Goal: Information Seeking & Learning: Learn about a topic

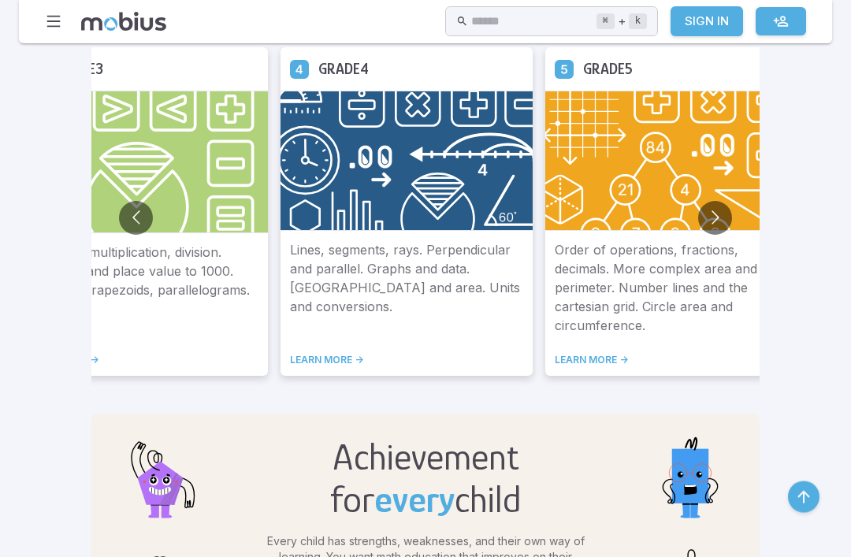
scroll to position [971, 0]
click at [698, 221] on button "Go to next slide" at bounding box center [715, 218] width 34 height 34
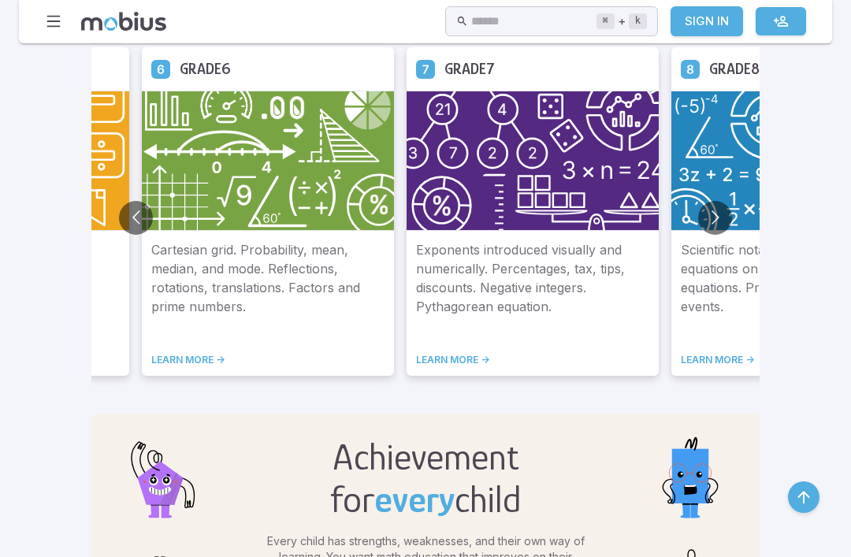
click at [190, 228] on img at bounding box center [268, 161] width 252 height 140
click at [238, 171] on img at bounding box center [268, 161] width 252 height 140
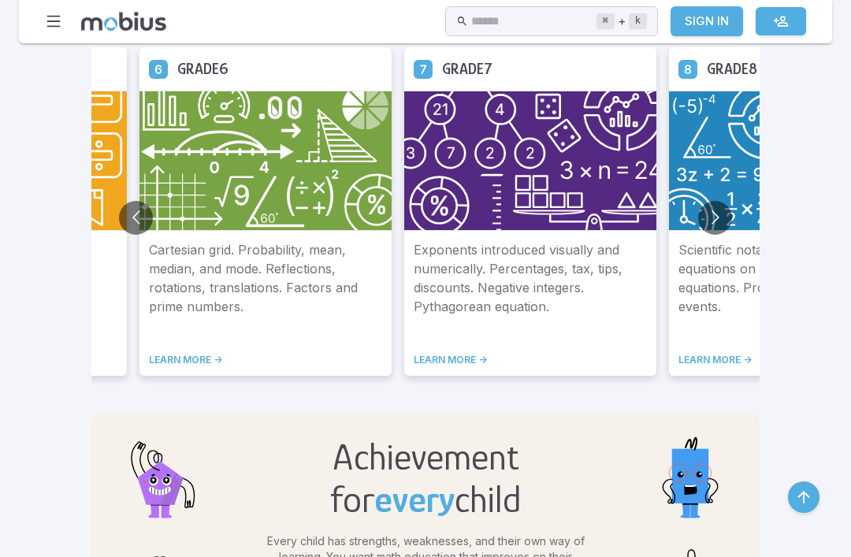
click at [224, 171] on img at bounding box center [265, 161] width 252 height 140
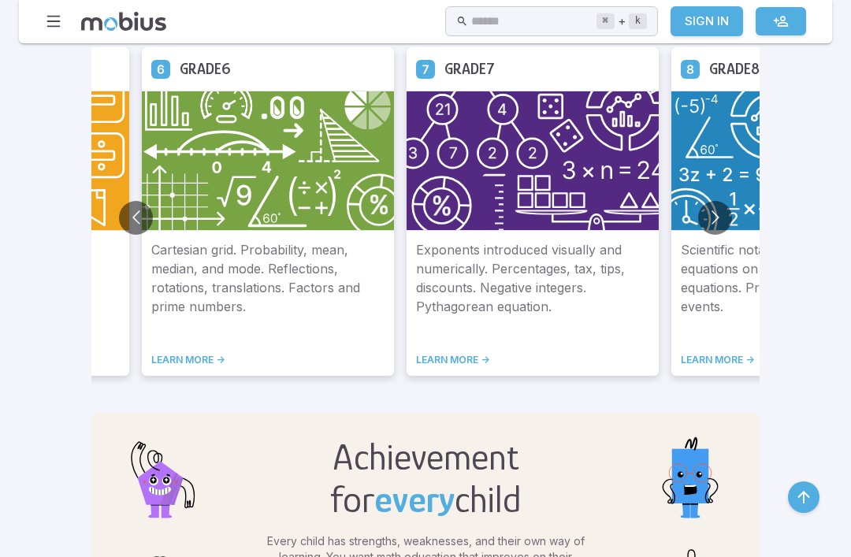
click at [220, 190] on img at bounding box center [268, 161] width 252 height 140
click at [239, 205] on img at bounding box center [268, 161] width 252 height 140
click at [279, 185] on img at bounding box center [268, 161] width 252 height 140
click at [263, 206] on img at bounding box center [268, 161] width 252 height 140
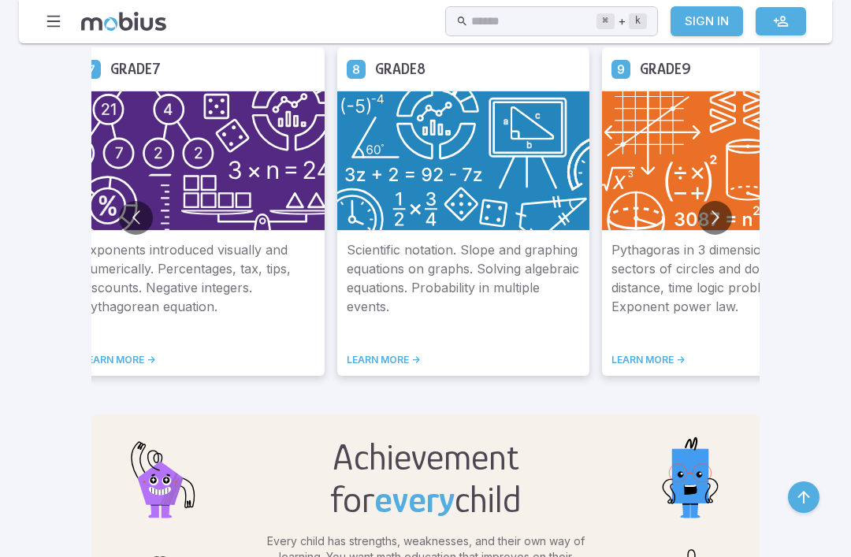
click at [243, 176] on img at bounding box center [198, 161] width 252 height 140
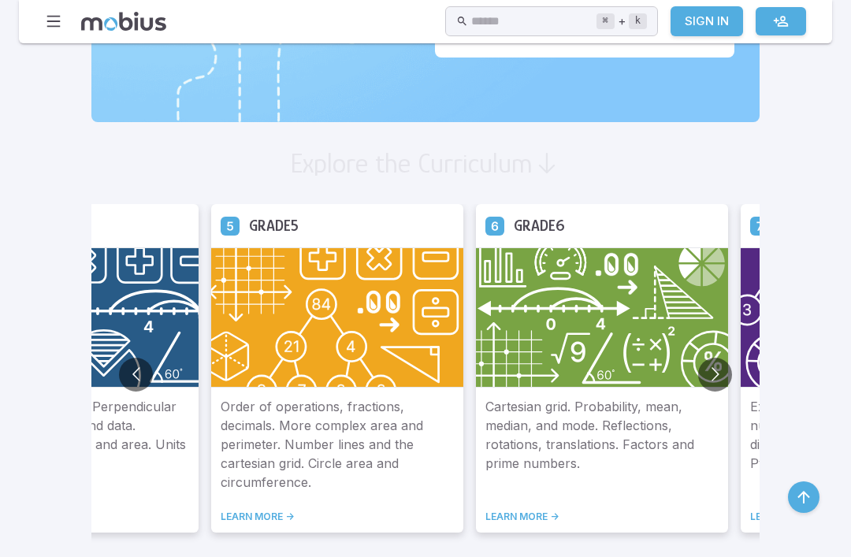
scroll to position [807, 0]
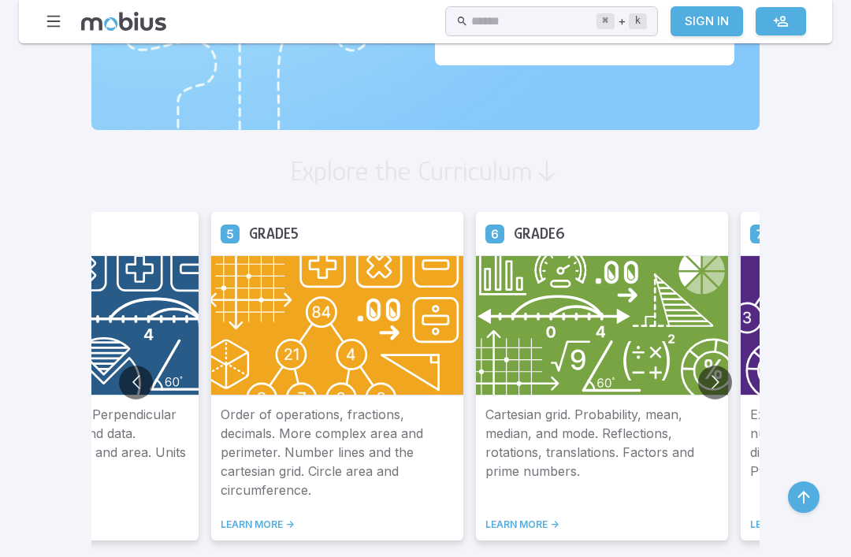
click at [494, 246] on div "Grade 6" at bounding box center [602, 233] width 252 height 43
click at [496, 212] on div "Grade 6" at bounding box center [602, 233] width 252 height 43
click at [514, 237] on h5 "Grade 6" at bounding box center [539, 233] width 51 height 24
click at [506, 420] on p "Cartesian grid. Probability, mean, median, and mode. Reflections, rotations, tr…" at bounding box center [601, 452] width 233 height 95
click at [485, 524] on link "LEARN MORE ->" at bounding box center [601, 524] width 233 height 13
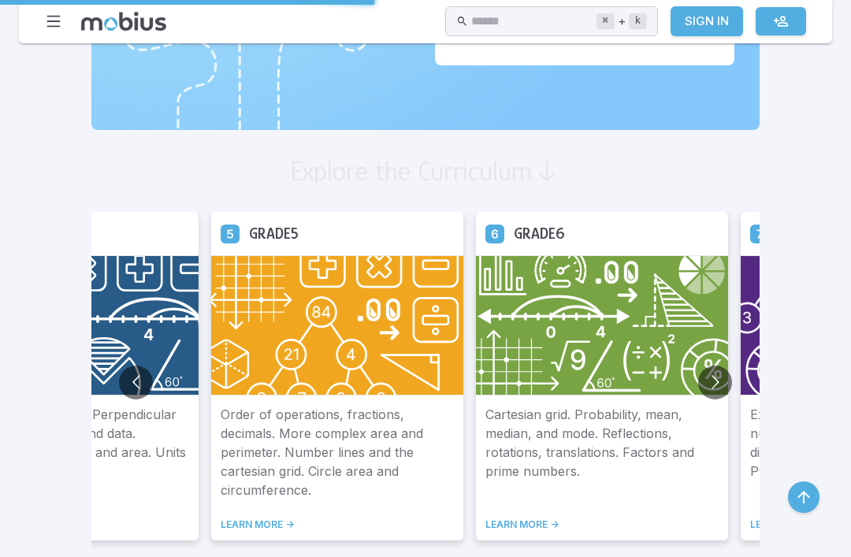
scroll to position [858, 0]
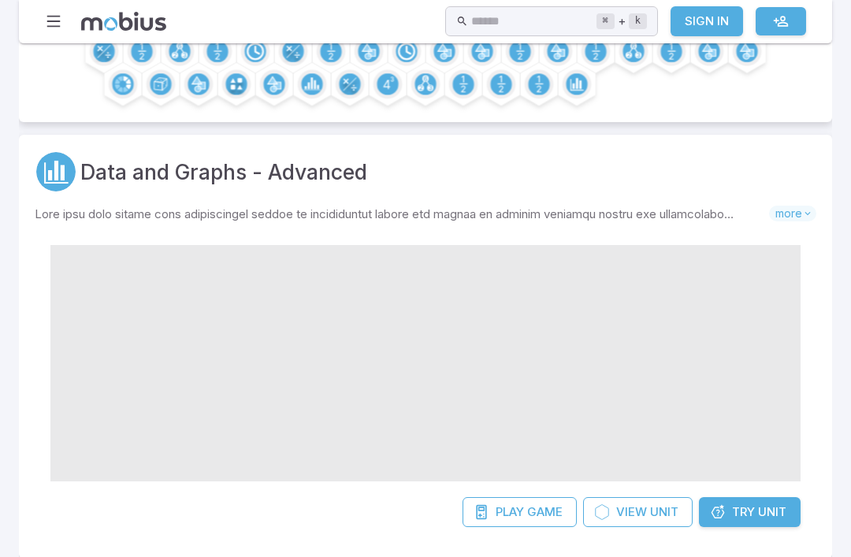
click at [536, 350] on span at bounding box center [425, 363] width 750 height 236
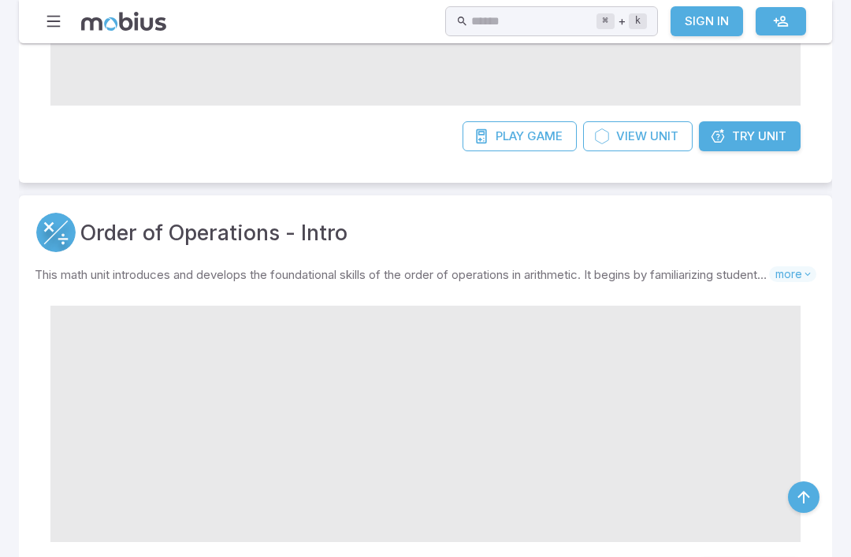
scroll to position [2821, 0]
